Goal: Task Accomplishment & Management: Manage account settings

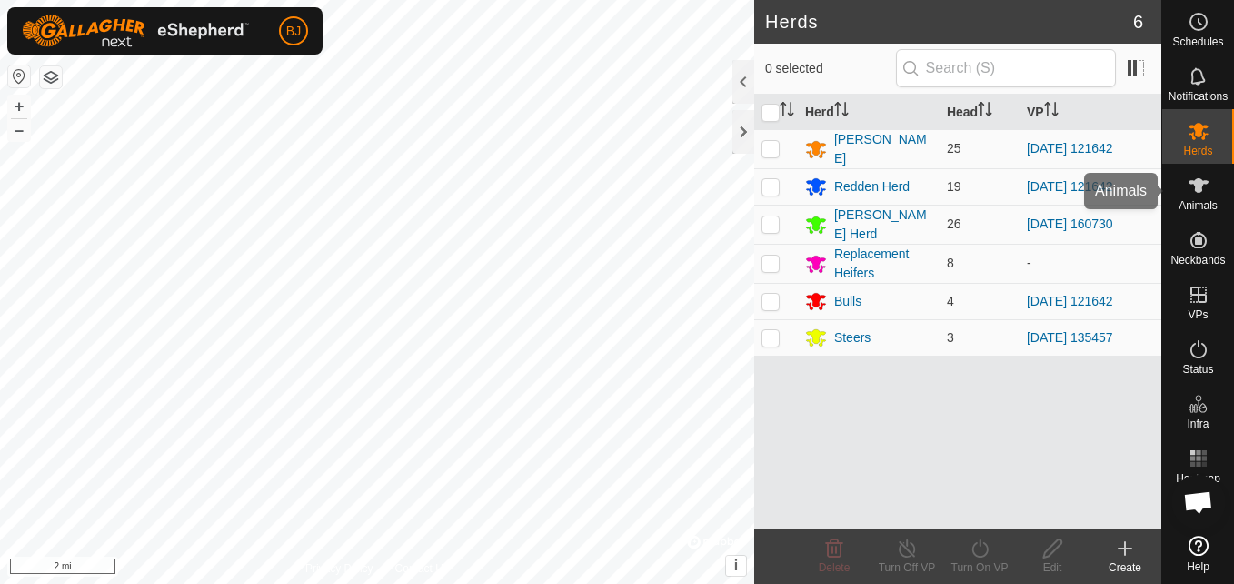
click at [1202, 172] on es-animals-svg-icon at bounding box center [1199, 185] width 33 height 29
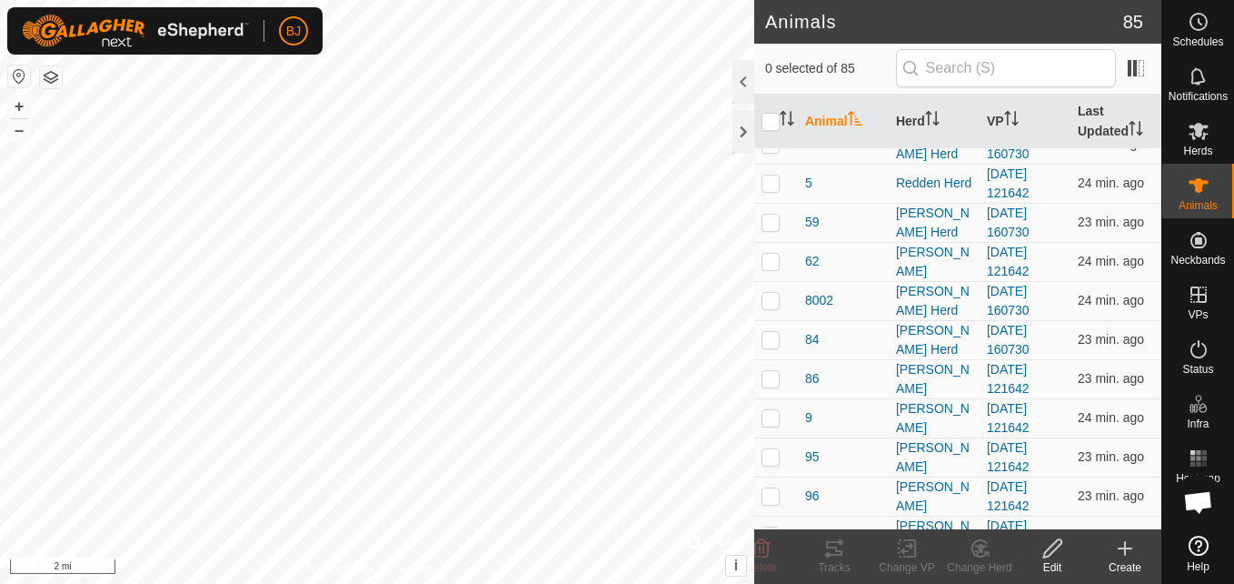
scroll to position [1611, 0]
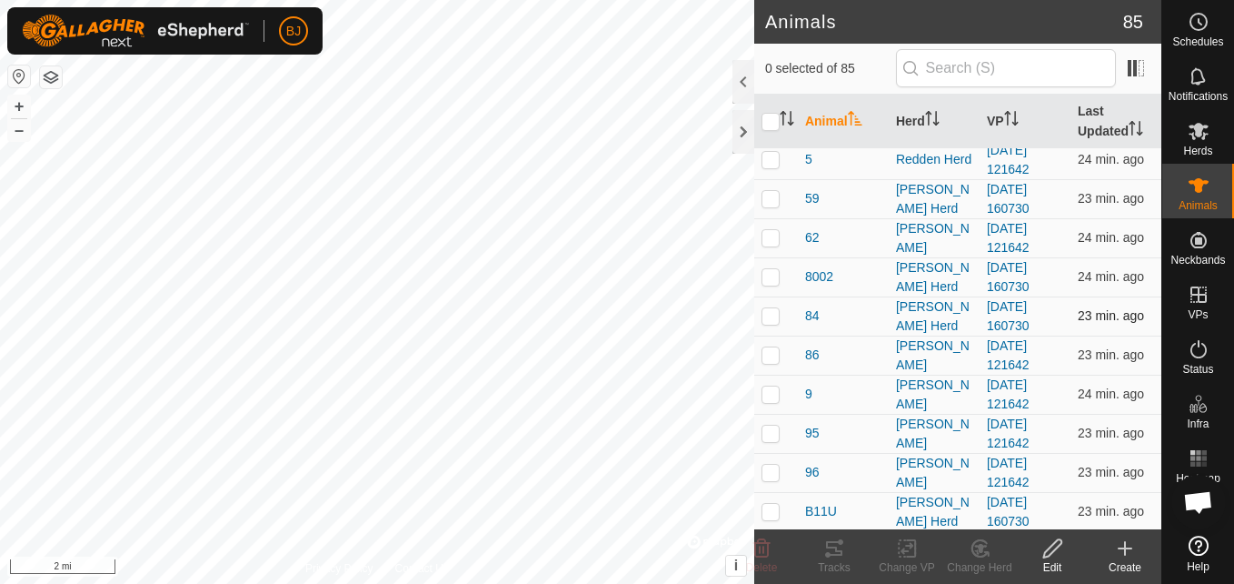
click at [857, 309] on div "84" at bounding box center [843, 315] width 76 height 19
click at [807, 314] on span "84" at bounding box center [812, 315] width 15 height 19
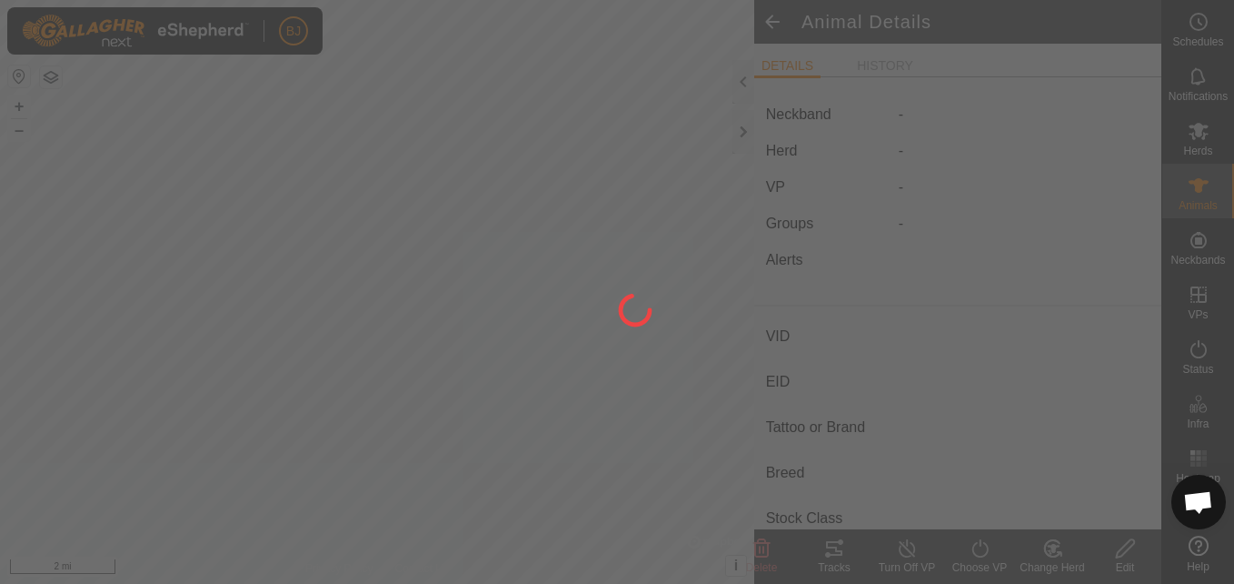
click at [807, 314] on div at bounding box center [617, 292] width 1234 height 584
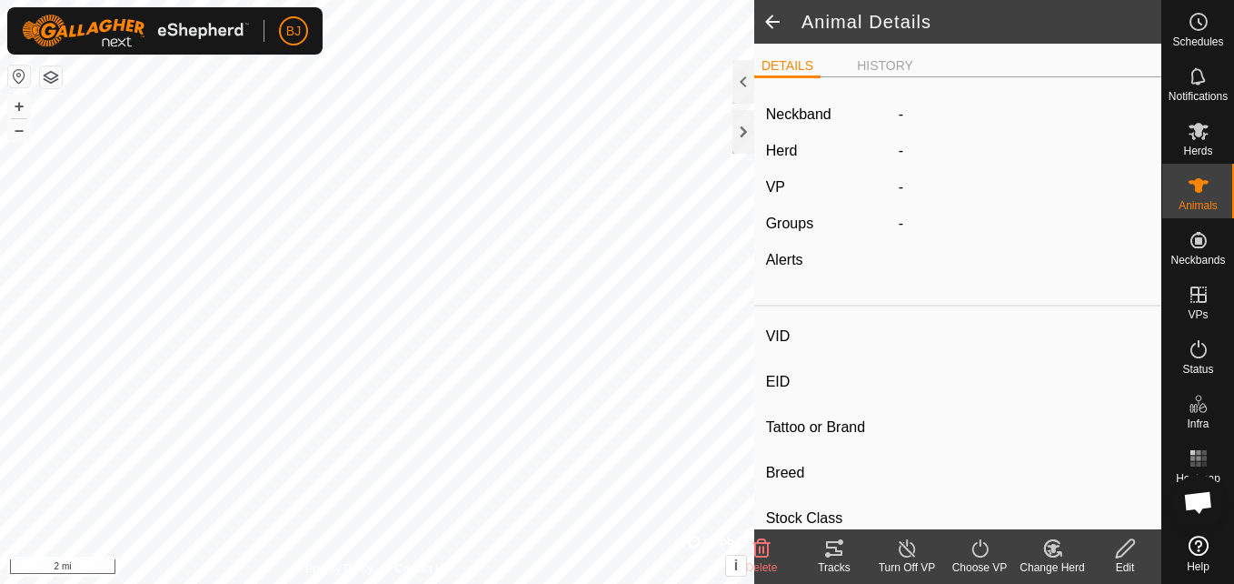
type input "84"
type input "-"
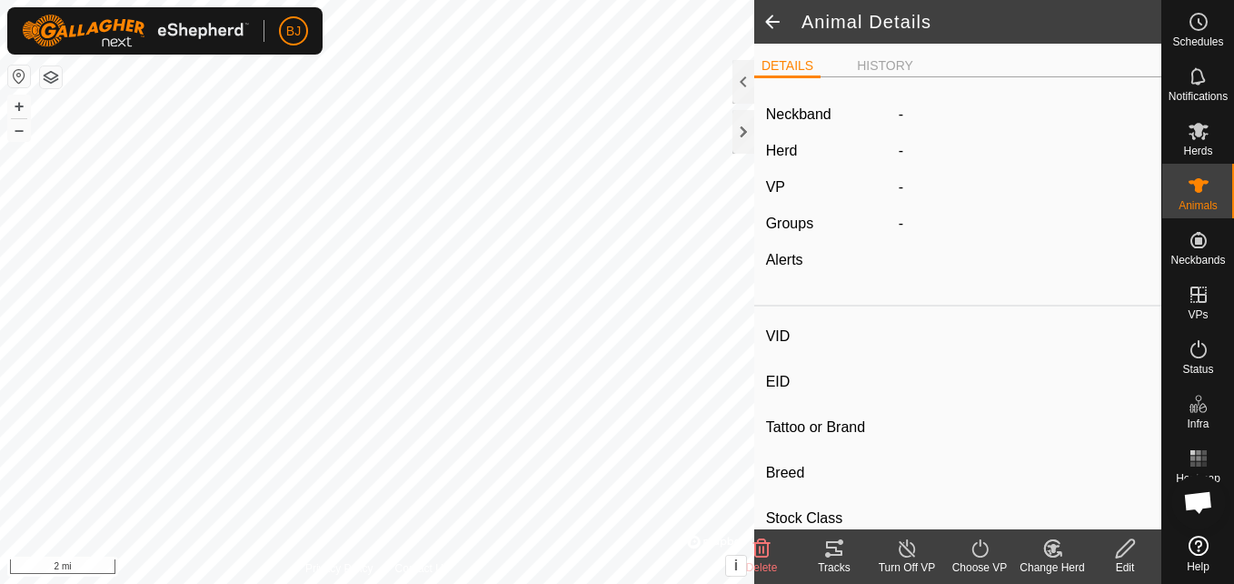
type input "0 kg"
type input "-"
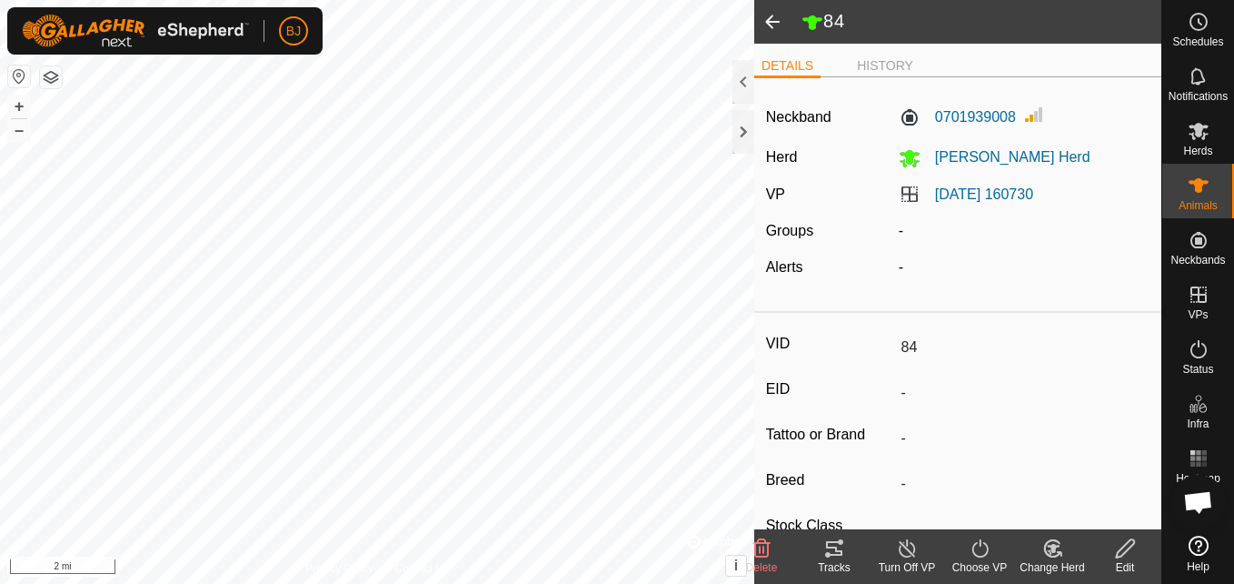
click at [1122, 539] on icon at bounding box center [1125, 548] width 23 height 22
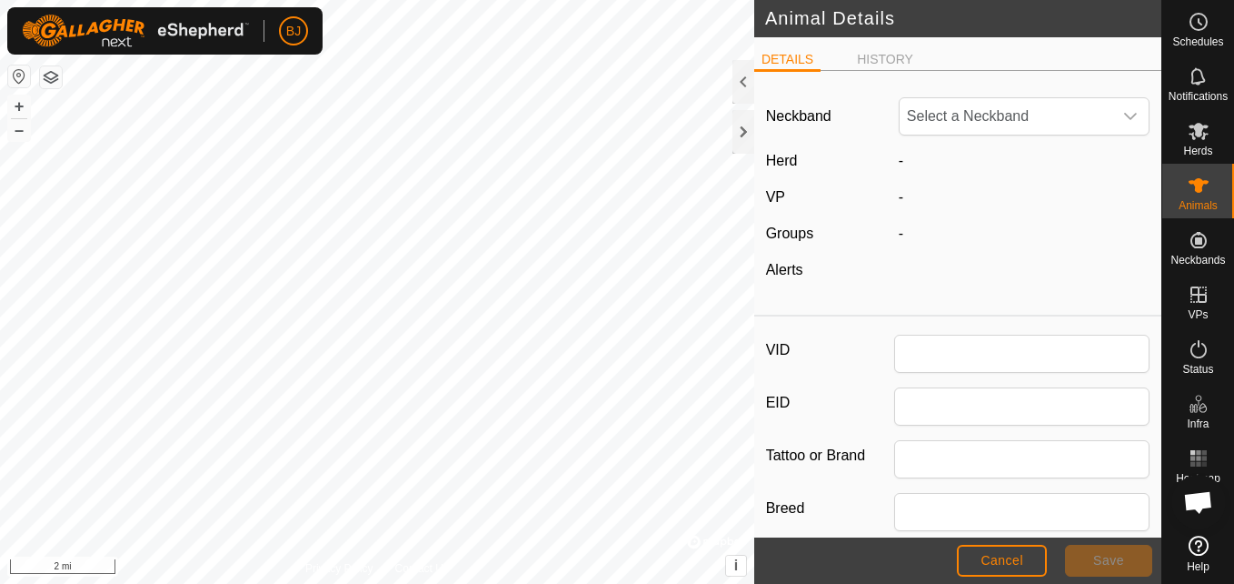
type input "84"
type input "0"
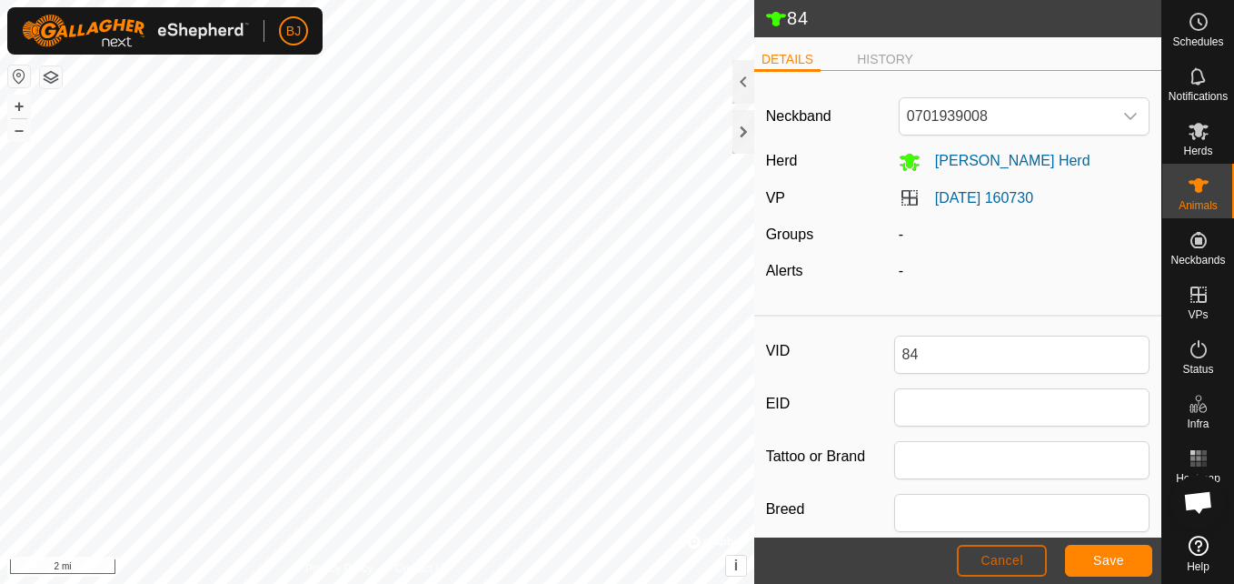
click at [1007, 550] on button "Cancel" at bounding box center [1002, 561] width 90 height 32
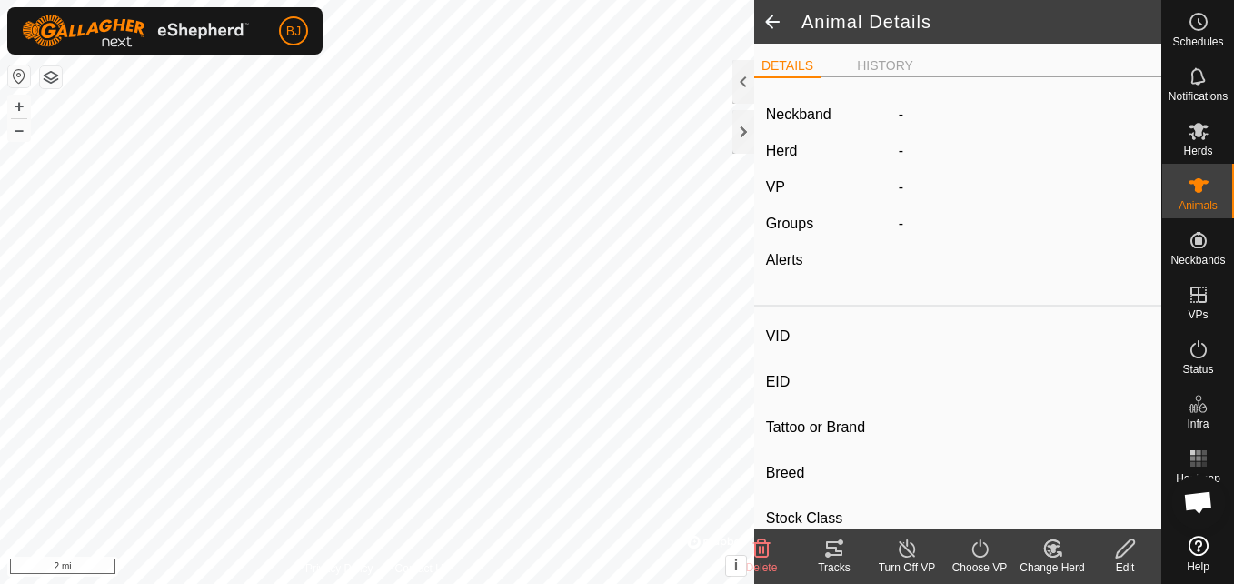
type input "84"
type input "-"
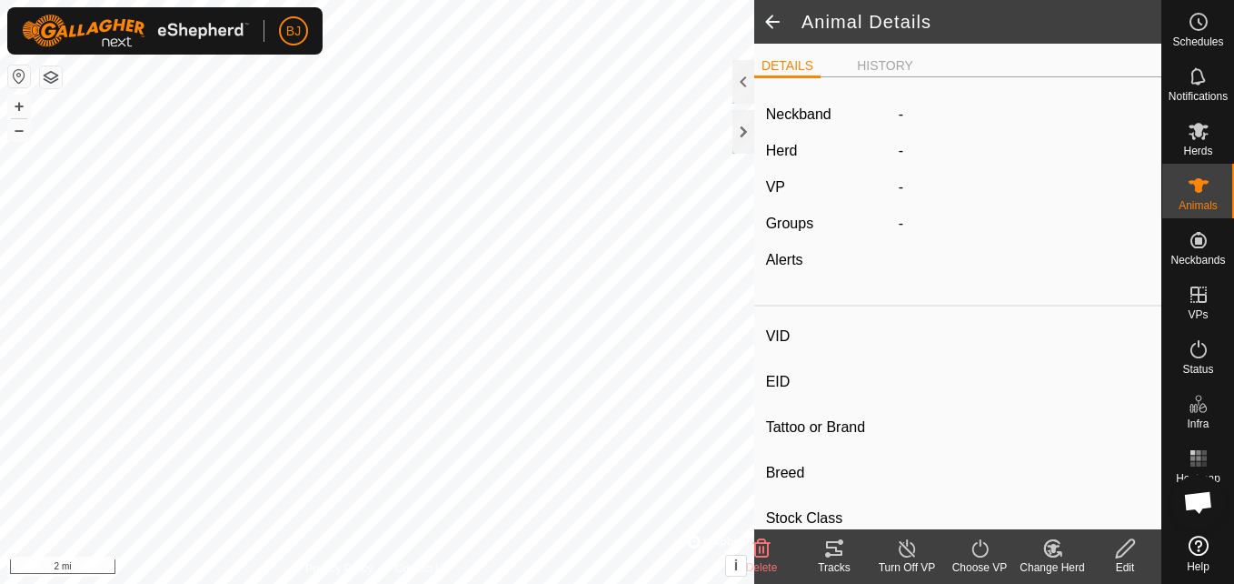
type input "0 kg"
type input "-"
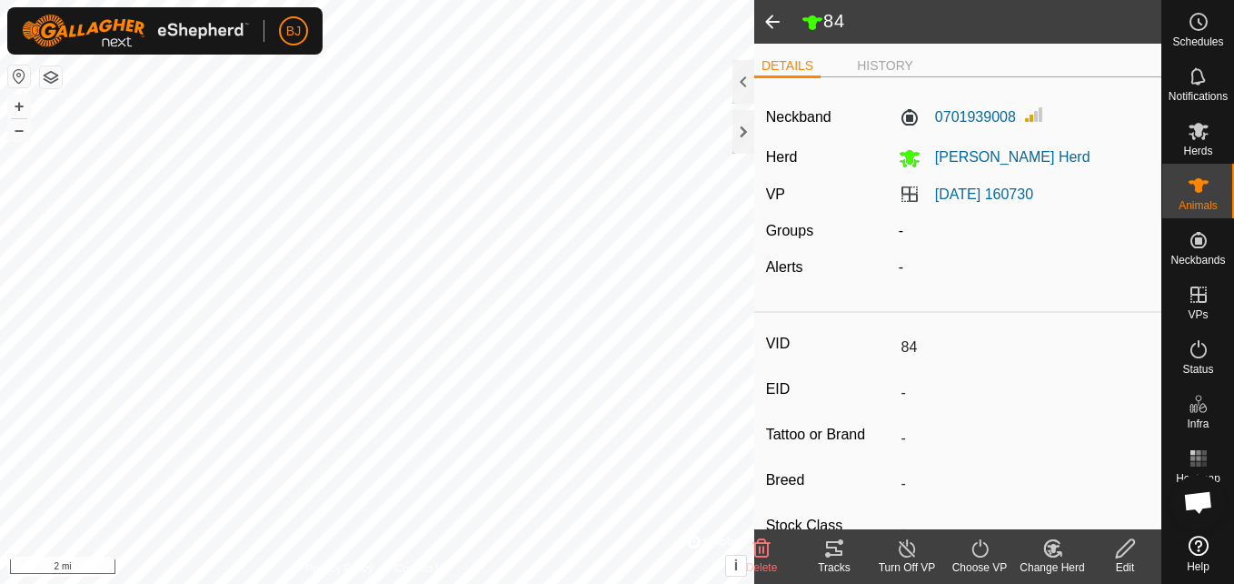
click at [902, 550] on icon at bounding box center [907, 548] width 23 height 22
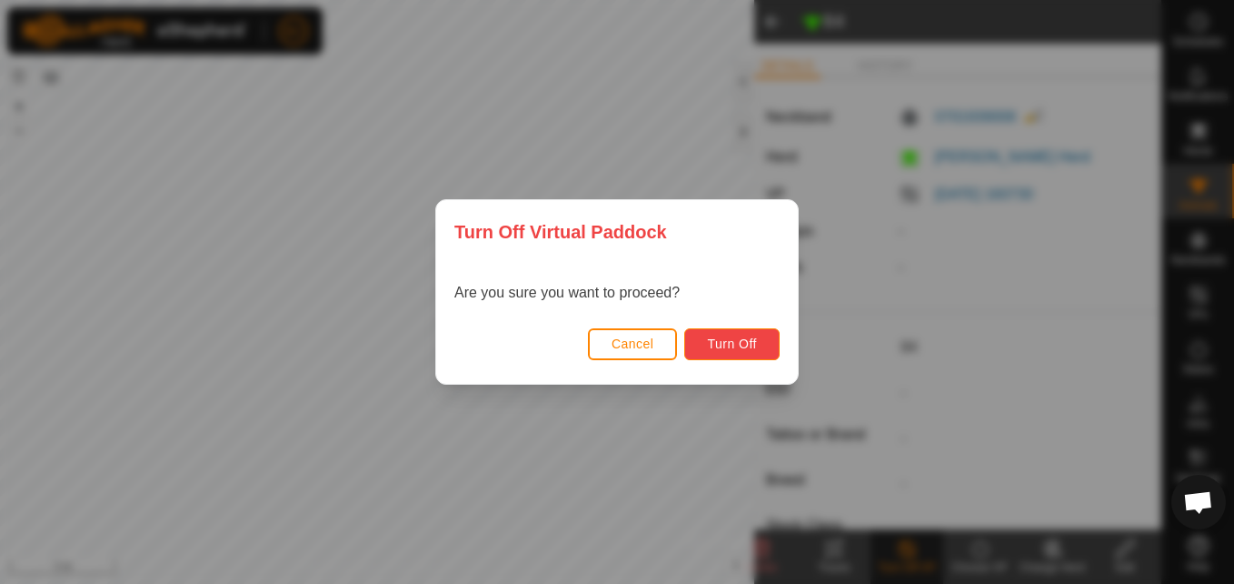
click at [736, 345] on span "Turn Off" at bounding box center [732, 343] width 50 height 15
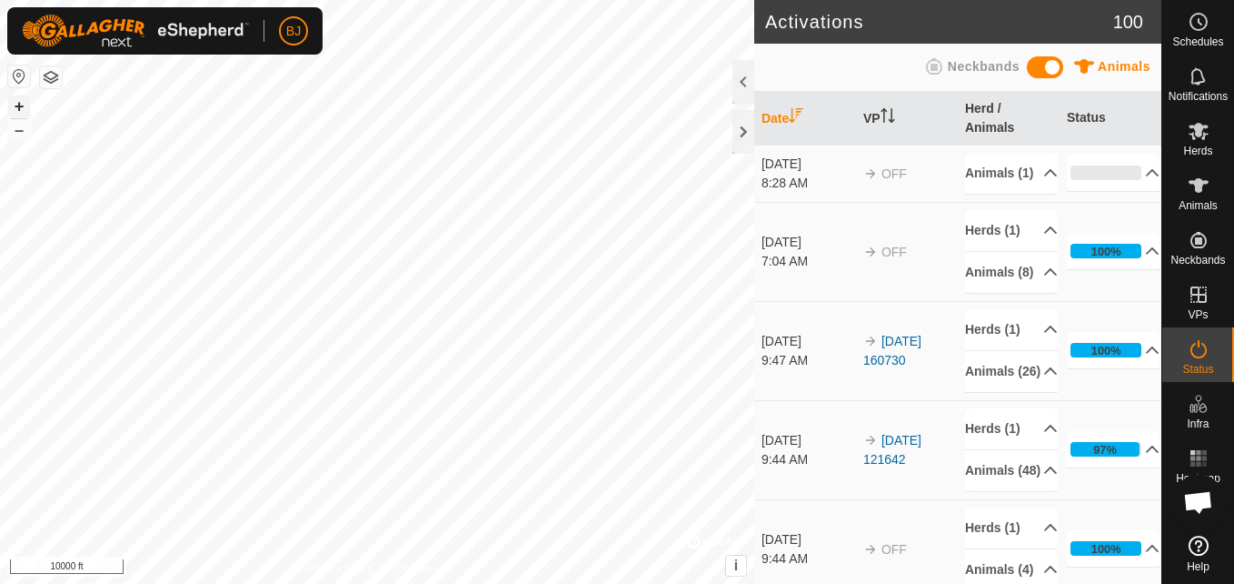
click at [15, 100] on button "+" at bounding box center [19, 106] width 22 height 22
click at [8, 98] on button "+" at bounding box center [19, 106] width 22 height 22
click at [14, 99] on button "+" at bounding box center [19, 106] width 22 height 22
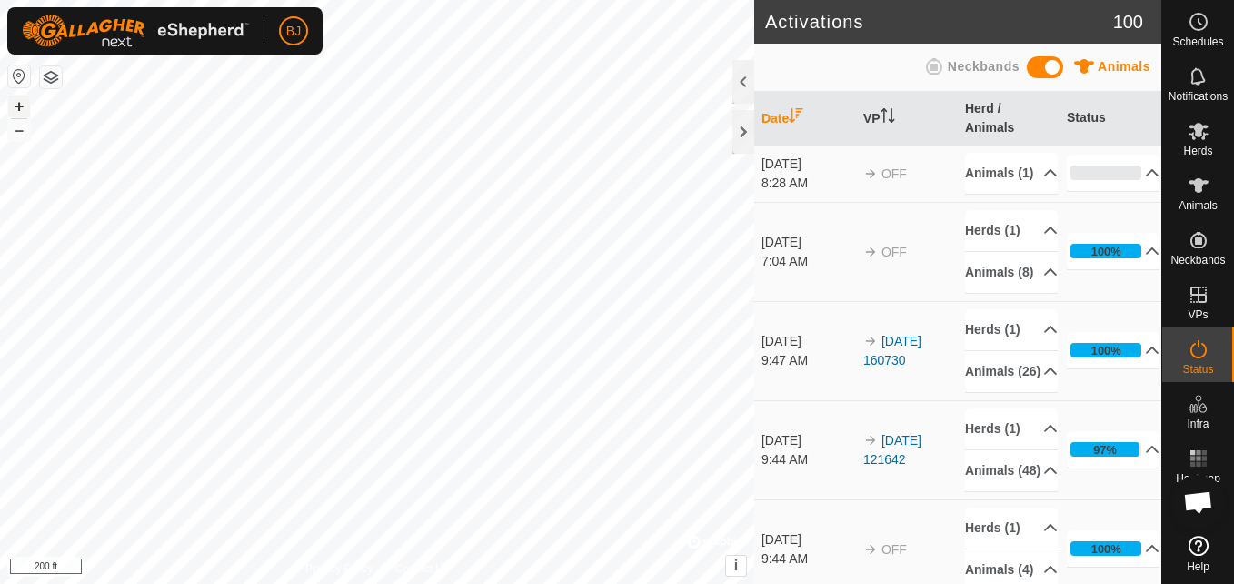
click at [14, 99] on button "+" at bounding box center [19, 106] width 22 height 22
click at [1192, 178] on icon at bounding box center [1199, 186] width 22 height 22
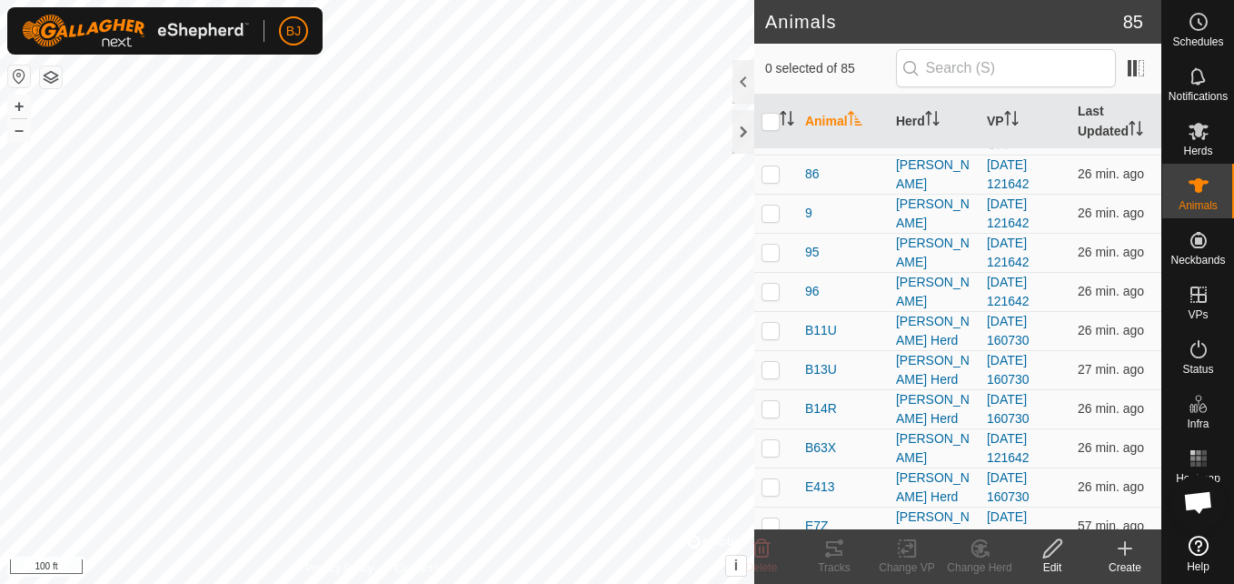
scroll to position [1717, 0]
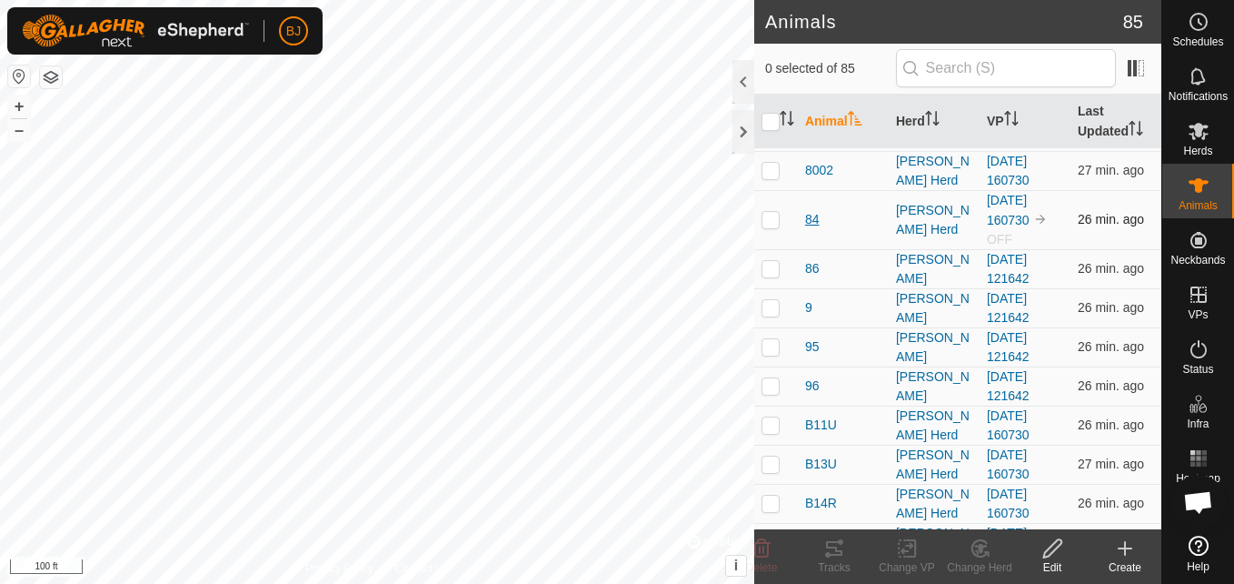
click at [807, 215] on span "84" at bounding box center [812, 219] width 15 height 19
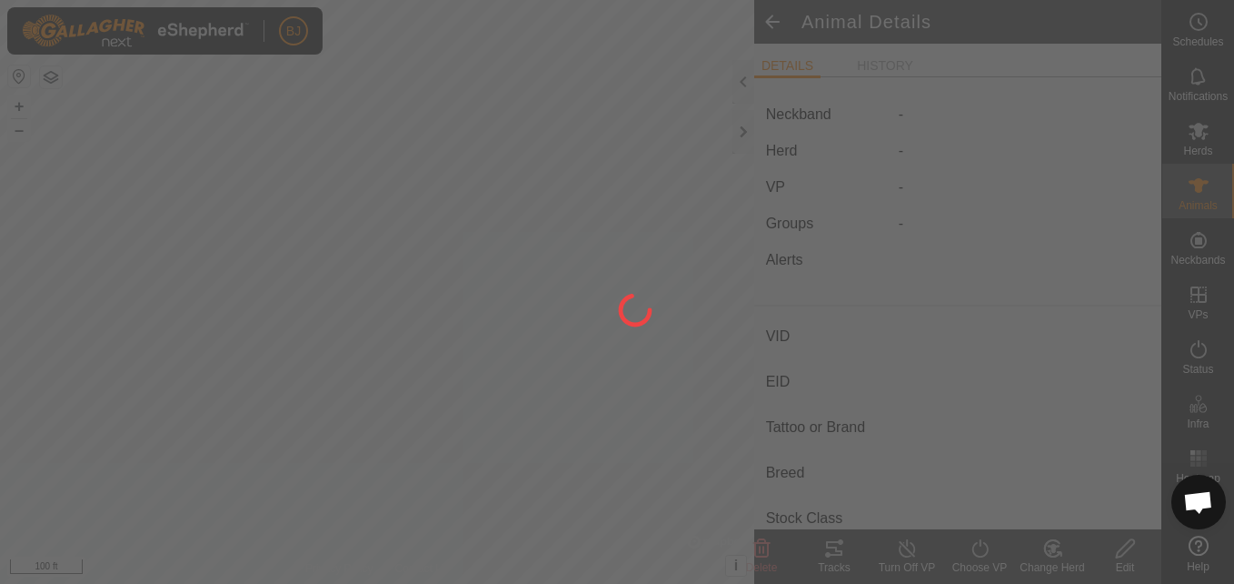
type input "84"
type input "-"
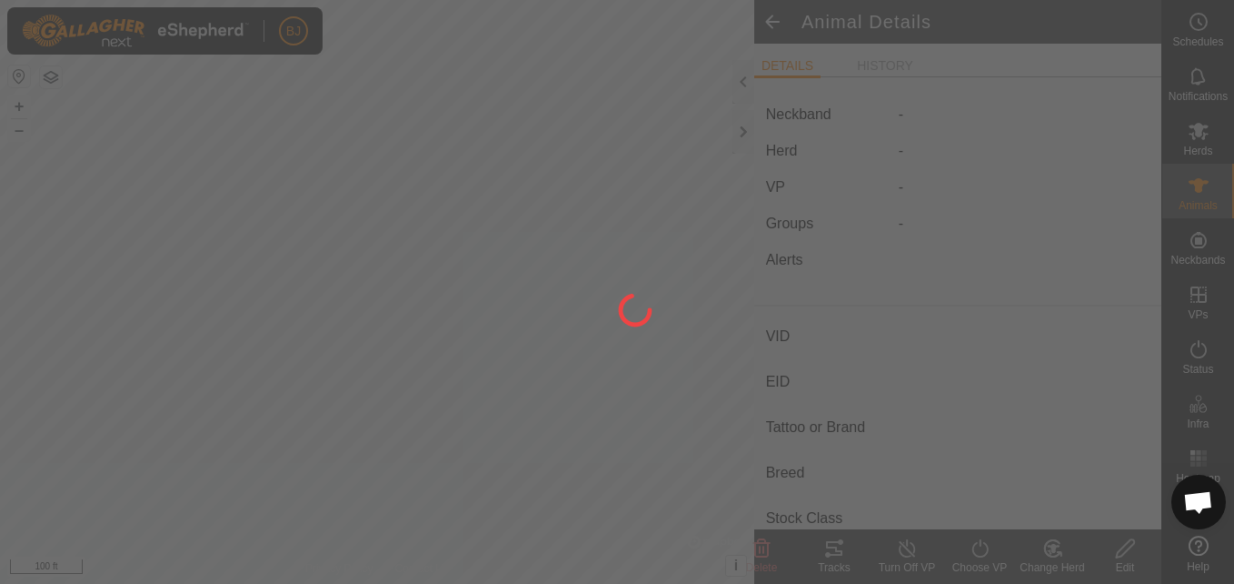
type input "0 kg"
type input "-"
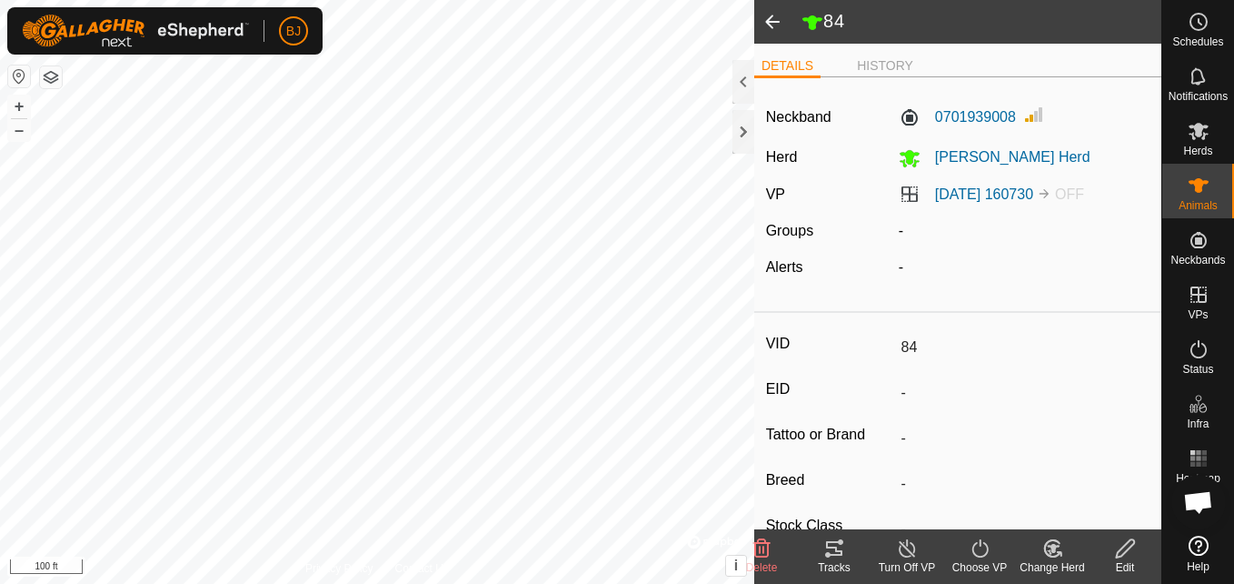
click at [1084, 199] on span "OFF" at bounding box center [1069, 193] width 29 height 15
click at [772, 11] on span at bounding box center [773, 22] width 36 height 44
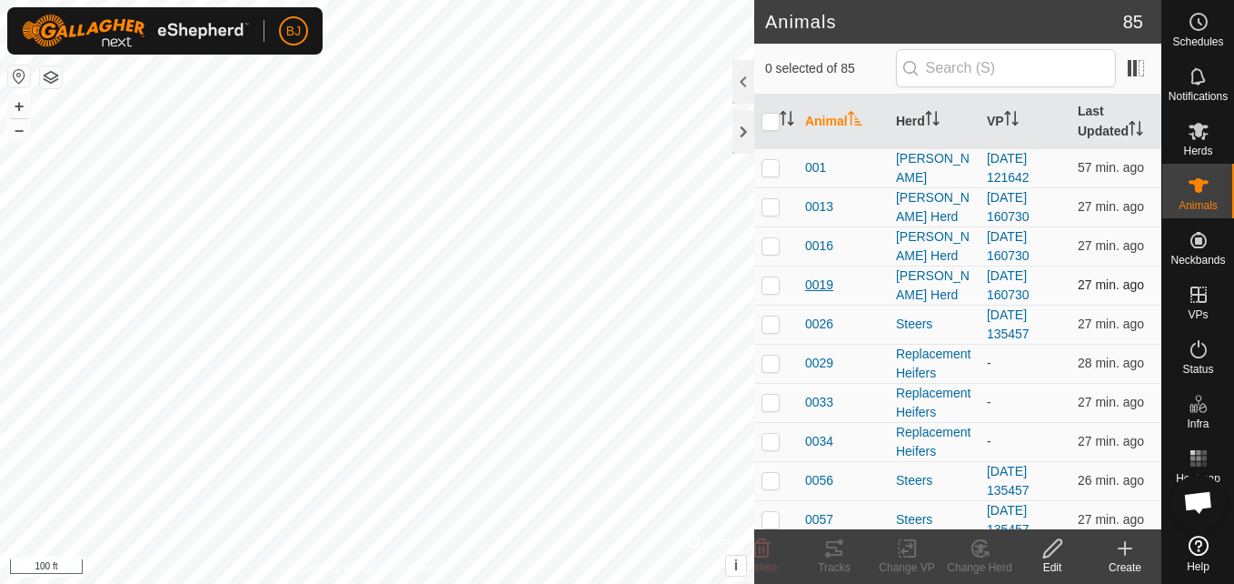
click at [824, 279] on span "0019" at bounding box center [819, 284] width 28 height 19
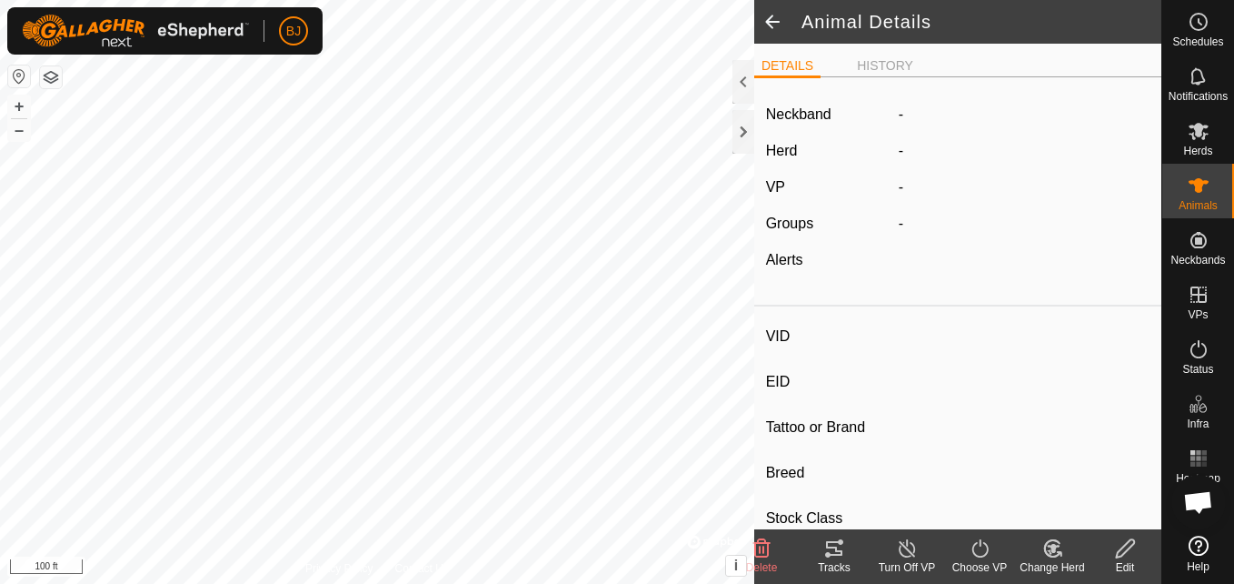
type input "0019"
type input "-"
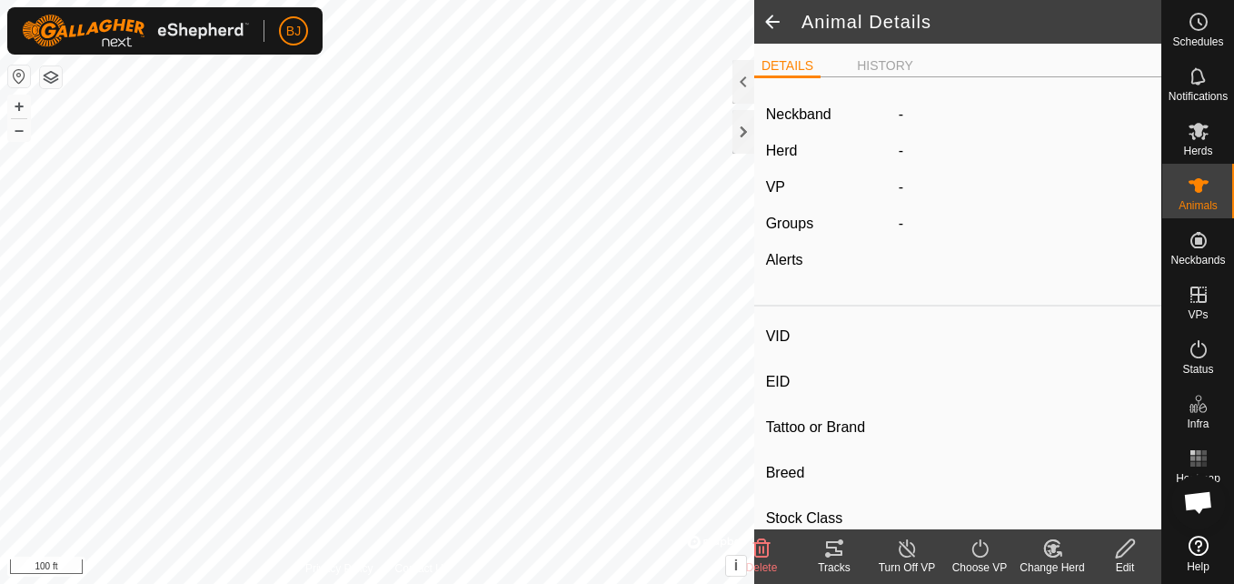
type input "0 kg"
type input "-"
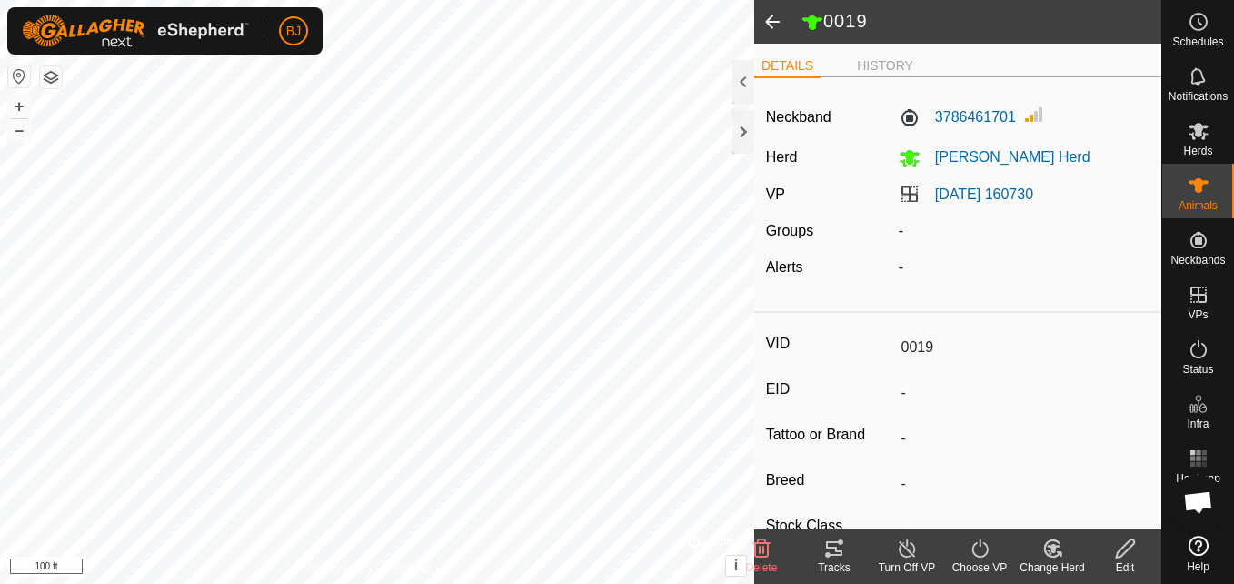
click at [765, 18] on span at bounding box center [773, 22] width 36 height 44
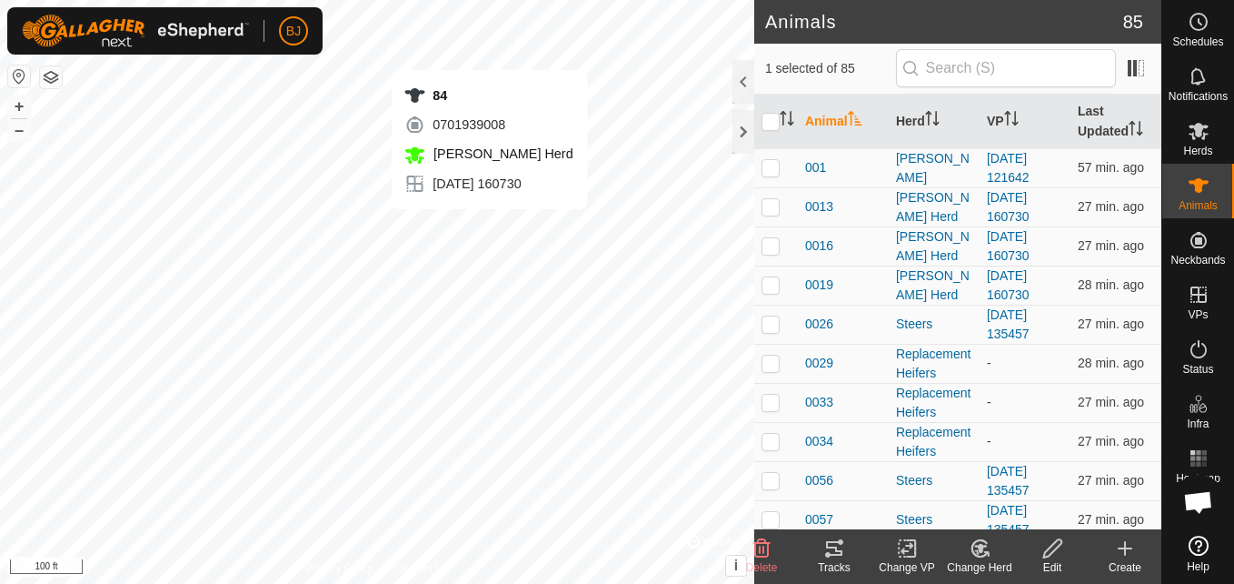
checkbox input "false"
